Goal: Task Accomplishment & Management: Manage account settings

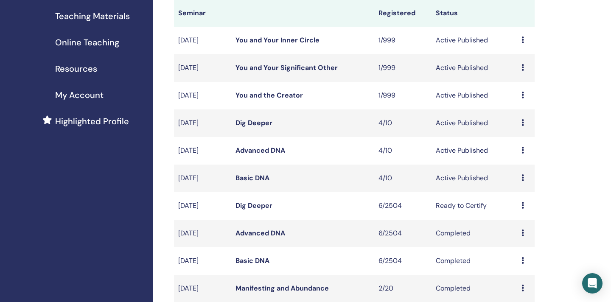
scroll to position [138, 0]
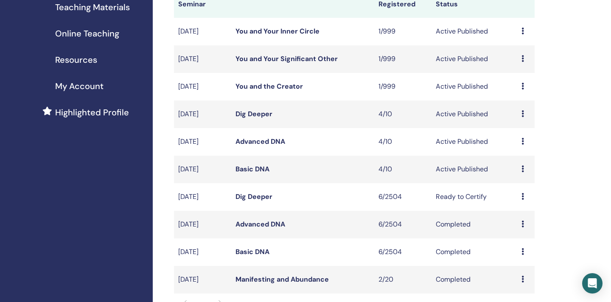
click at [524, 115] on icon at bounding box center [522, 113] width 3 height 7
click at [515, 150] on link "Attendees" at bounding box center [520, 147] width 32 height 9
